Goal: Check status: Check status

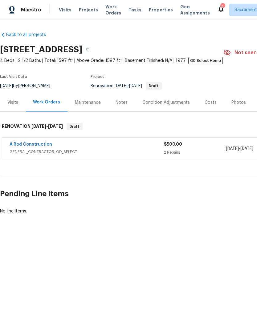
click at [220, 6] on div "4" at bounding box center [222, 7] width 4 height 6
click at [220, 7] on div "4" at bounding box center [222, 7] width 4 height 6
click at [217, 6] on icon at bounding box center [220, 8] width 7 height 7
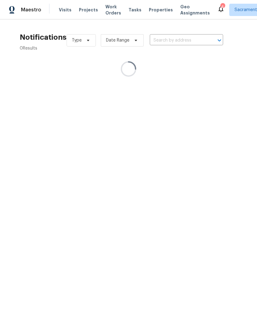
click at [217, 6] on icon at bounding box center [220, 8] width 7 height 7
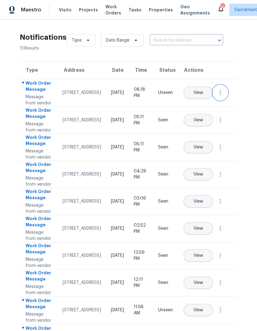
click at [221, 95] on icon "button" at bounding box center [220, 92] width 1 height 5
click at [203, 103] on link "Mark Seen" at bounding box center [185, 106] width 52 height 9
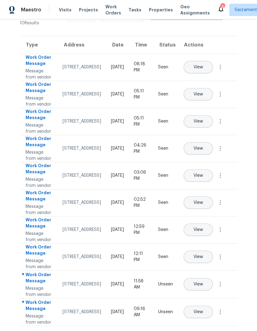
scroll to position [23, 0]
click at [221, 312] on icon "button" at bounding box center [219, 311] width 7 height 7
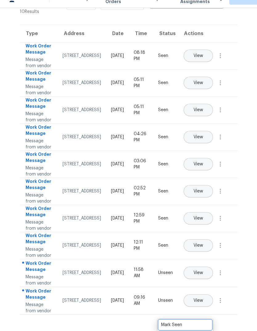
click at [201, 322] on div "Mark Seen" at bounding box center [185, 325] width 48 height 6
click at [221, 274] on icon "button" at bounding box center [219, 272] width 7 height 7
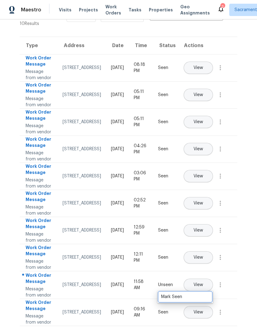
click at [208, 294] on div "Mark Seen" at bounding box center [185, 297] width 48 height 6
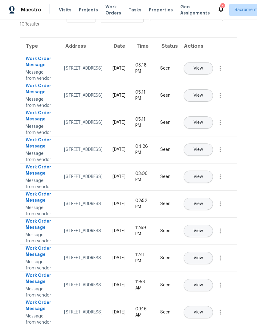
scroll to position [124, 0]
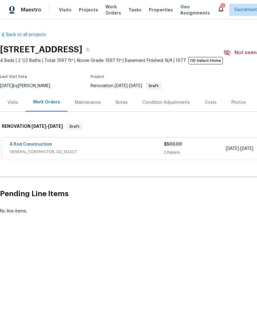
click at [25, 146] on link "A Rod Construction" at bounding box center [31, 144] width 42 height 4
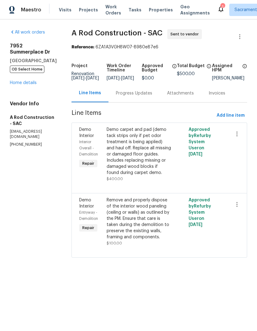
click at [149, 155] on div "Demo carpet and pad (demo tack strips only if pet odor treatment is being appli…" at bounding box center [139, 151] width 65 height 49
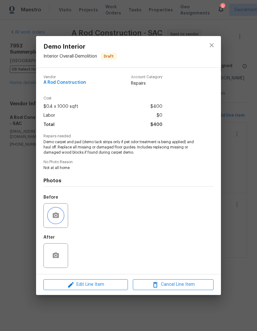
click at [51, 212] on button "button" at bounding box center [55, 215] width 15 height 15
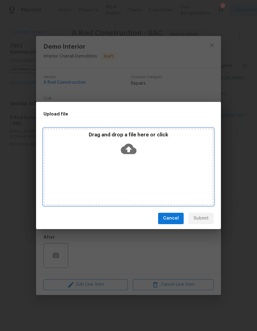
click at [128, 147] on icon at bounding box center [129, 149] width 16 height 10
click at [129, 145] on icon at bounding box center [129, 149] width 16 height 10
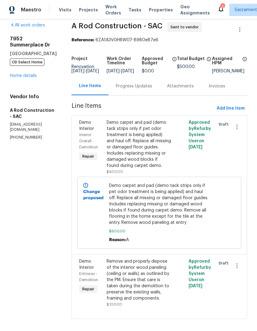
scroll to position [7, 0]
click at [135, 169] on div "Demo carpet and pad (demo tack strips only if pet odor treatment is being appli…" at bounding box center [139, 144] width 65 height 49
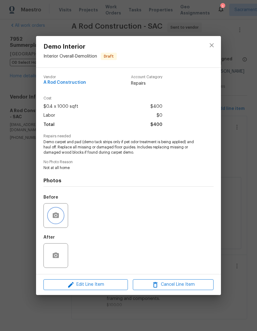
click at [62, 214] on button "button" at bounding box center [55, 215] width 15 height 15
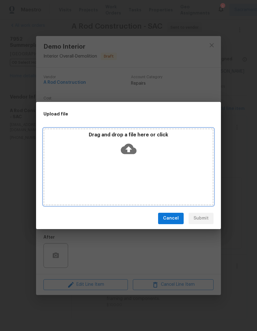
click at [126, 148] on icon at bounding box center [129, 149] width 16 height 10
